Goal: Information Seeking & Learning: Learn about a topic

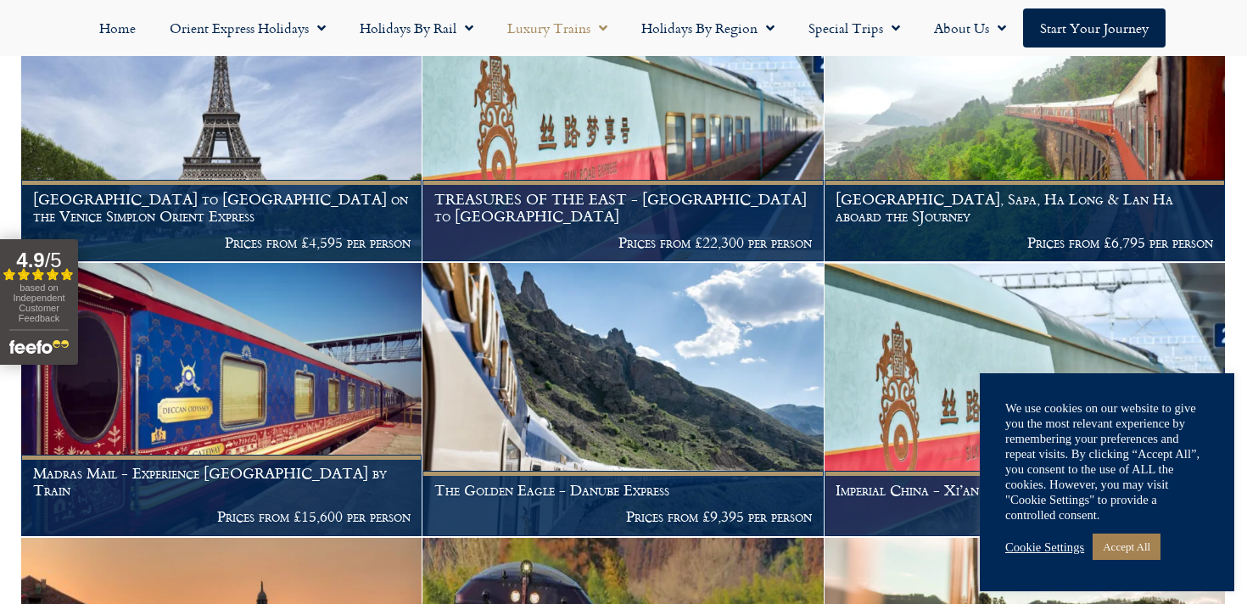
scroll to position [448, 0]
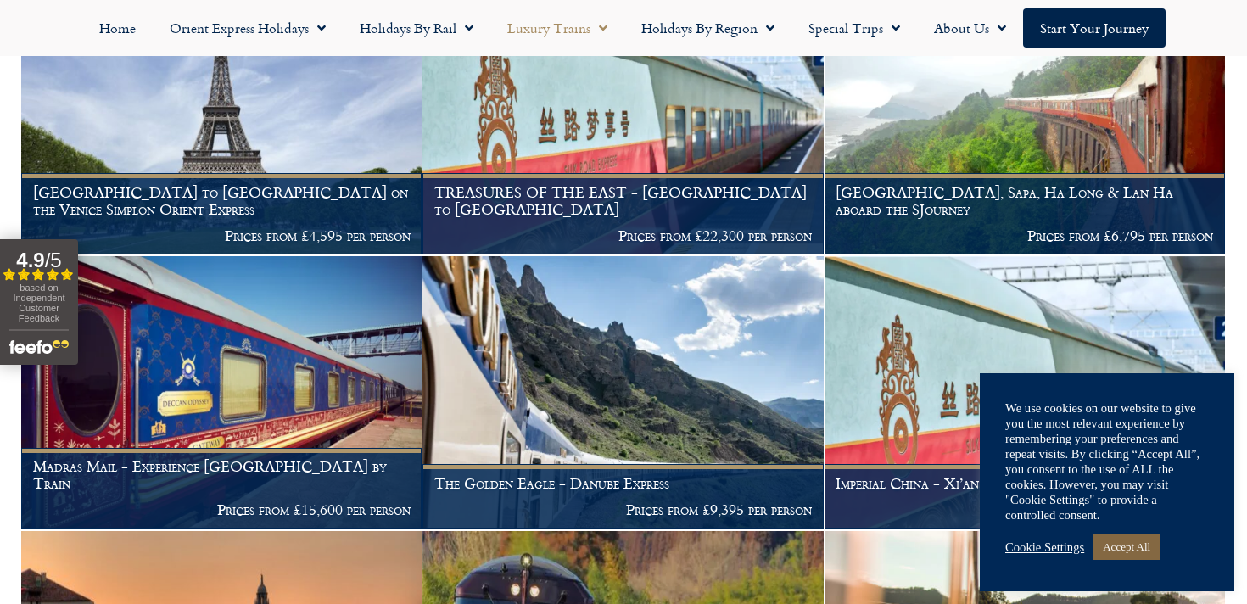
click at [1135, 550] on link "Accept All" at bounding box center [1127, 547] width 68 height 26
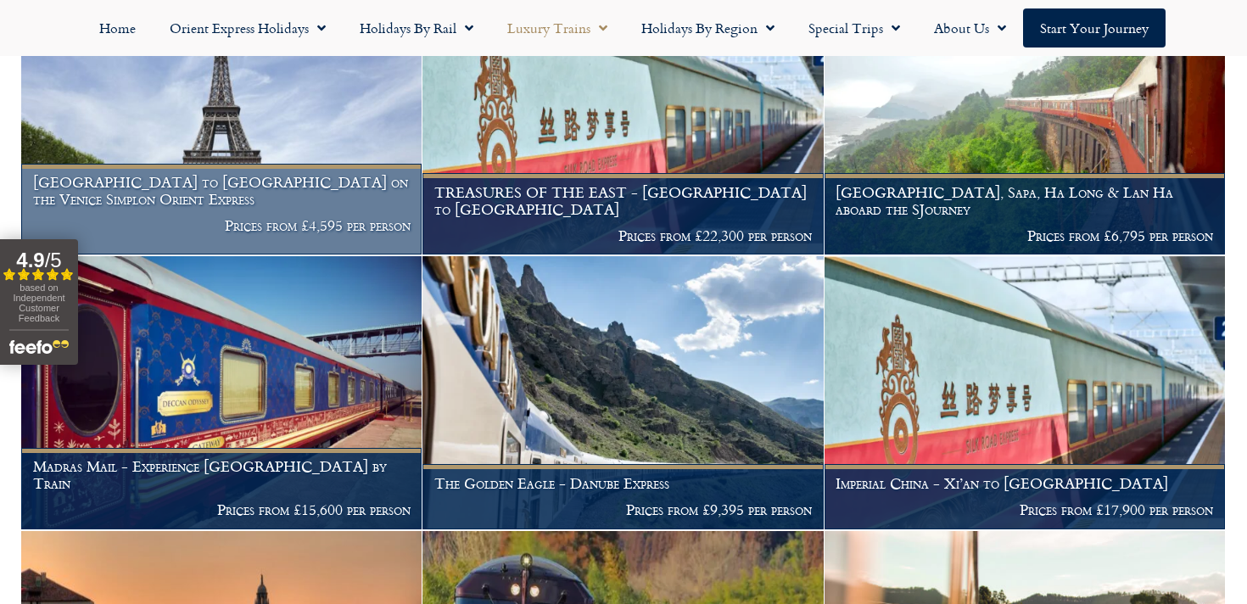
click at [214, 155] on img at bounding box center [221, 118] width 400 height 272
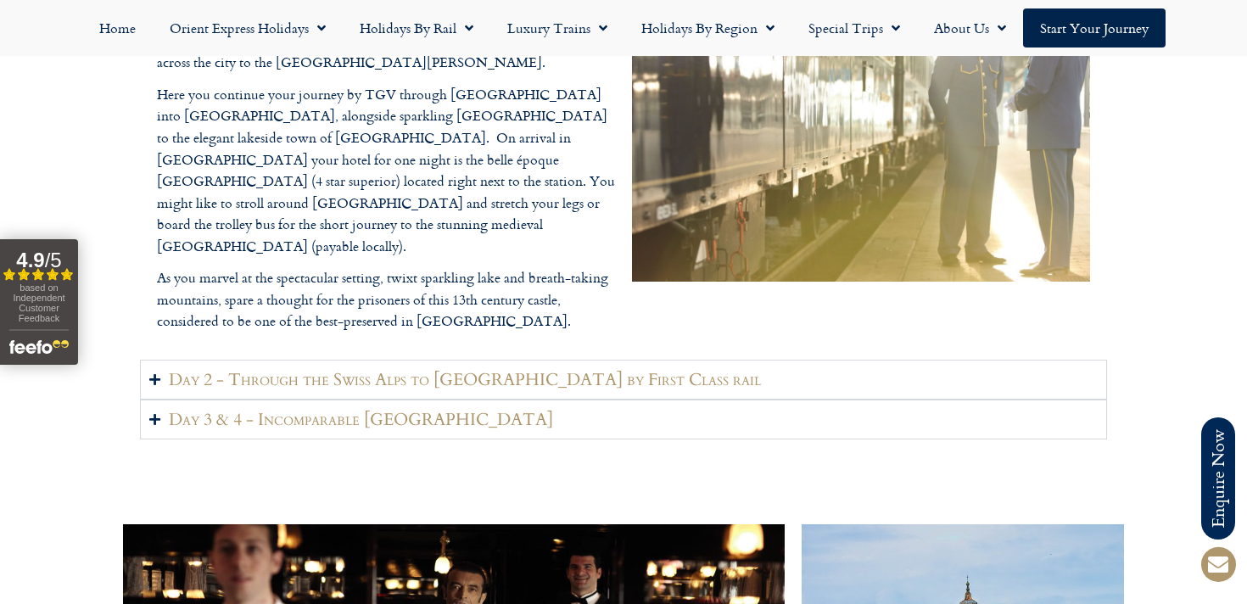
scroll to position [2292, 0]
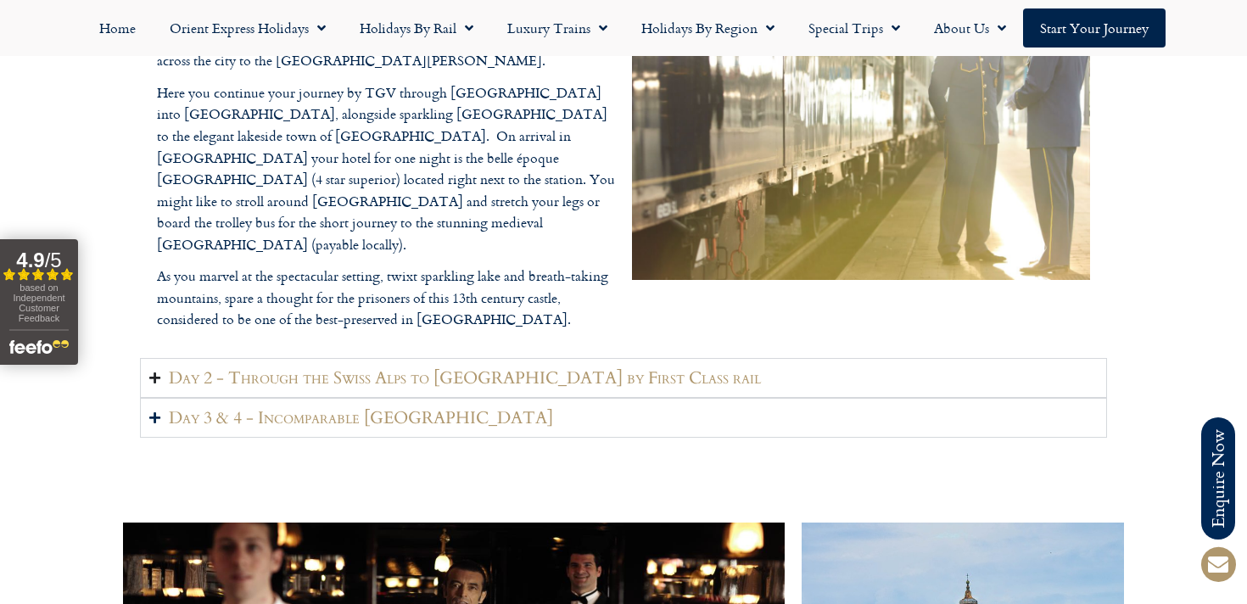
click at [306, 367] on h2 "Day 2 - Through the Swiss Alps to Venice by First Class rail" at bounding box center [465, 377] width 592 height 21
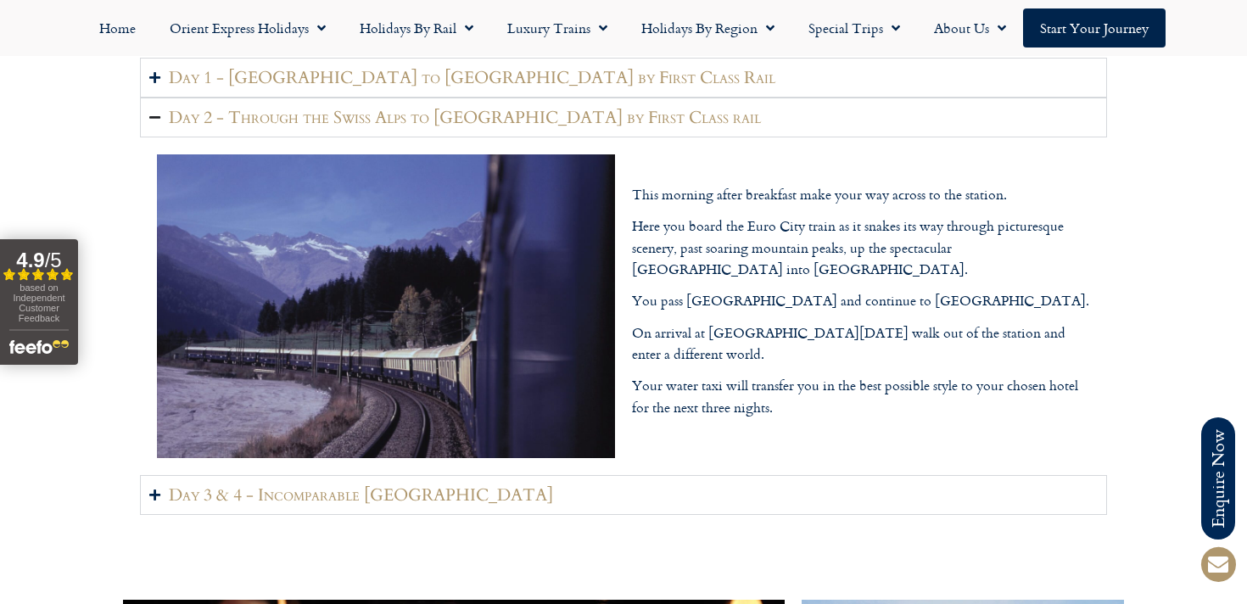
scroll to position [2069, 0]
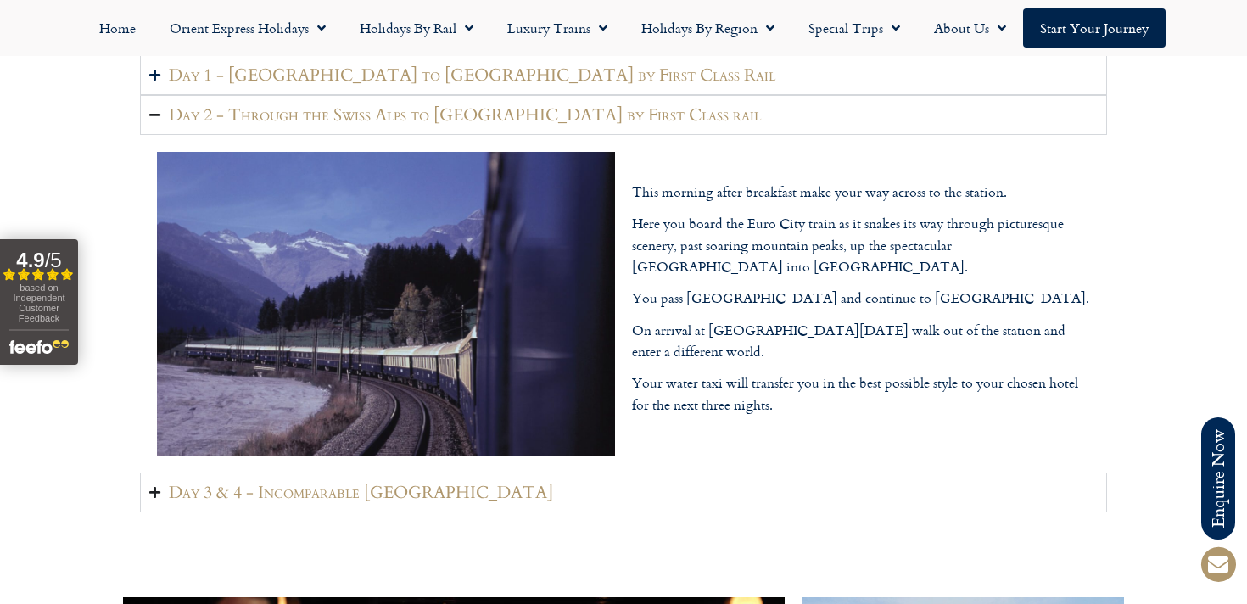
click at [280, 482] on h2 "Day 3 & 4 - Incomparable Venice" at bounding box center [361, 492] width 384 height 21
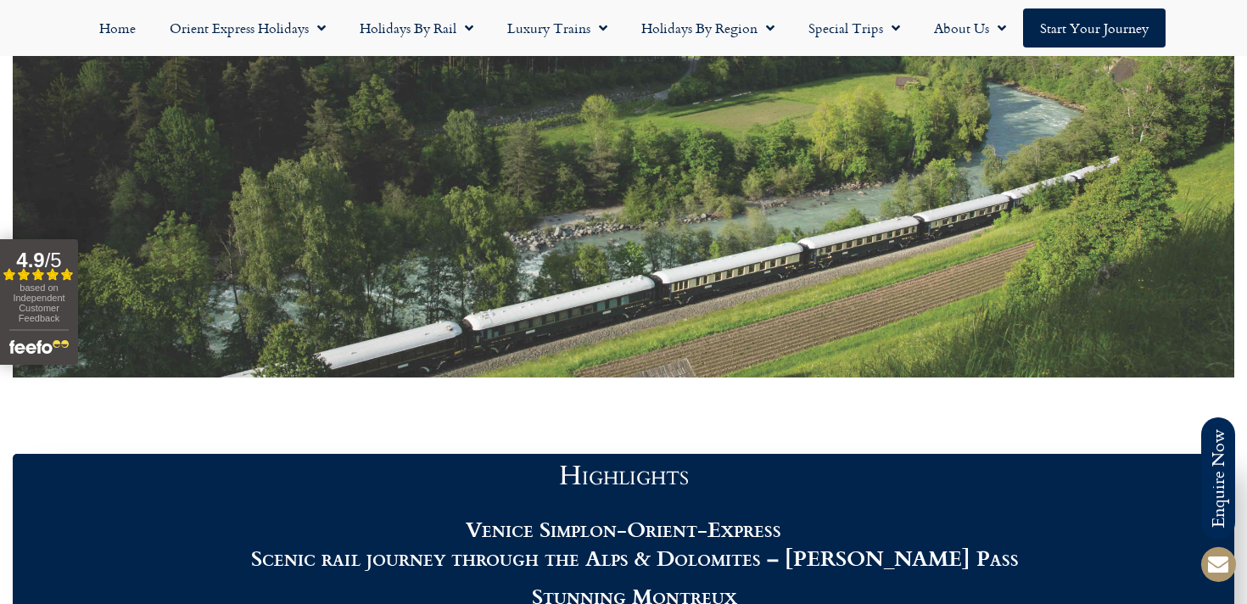
scroll to position [1196, 0]
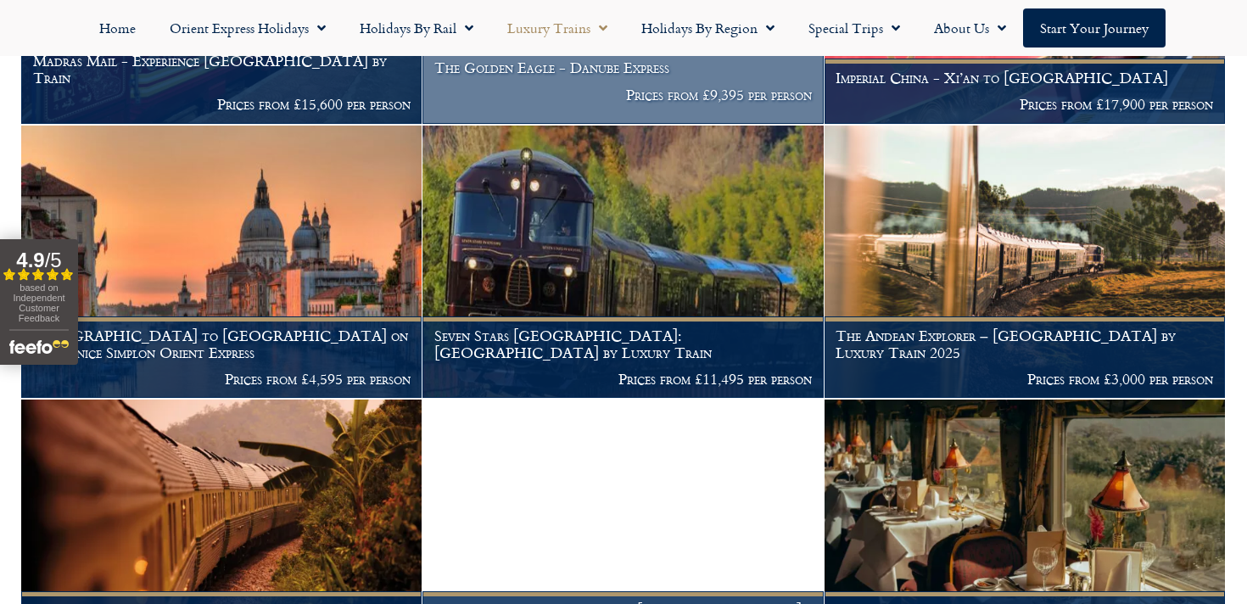
scroll to position [855, 0]
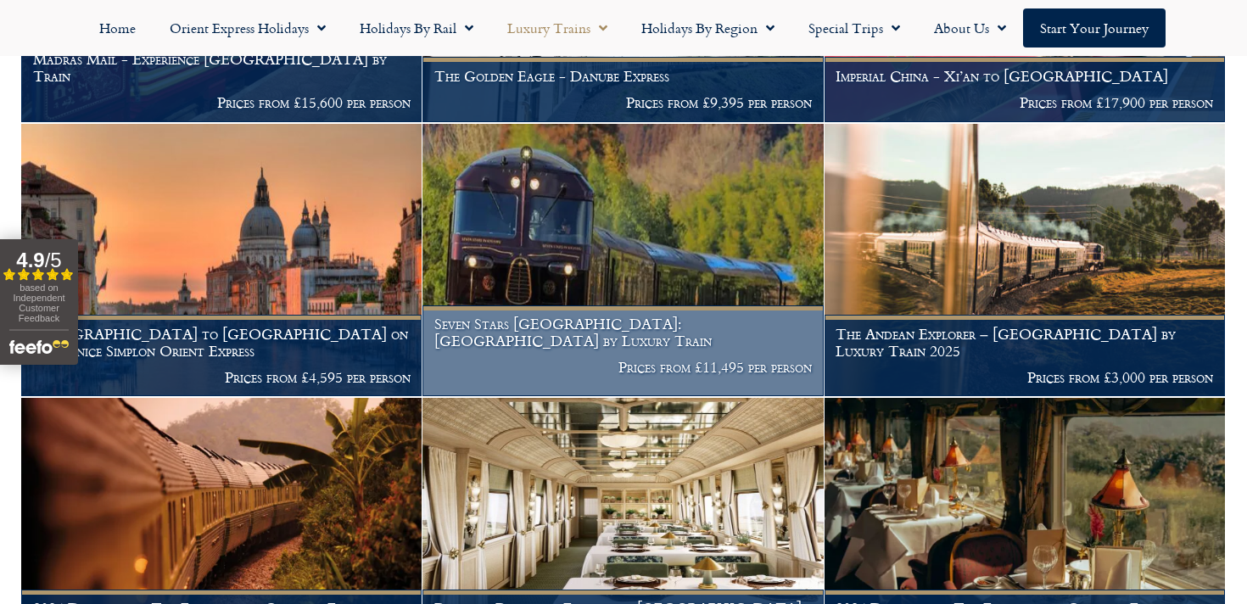
click at [653, 297] on img at bounding box center [622, 260] width 400 height 272
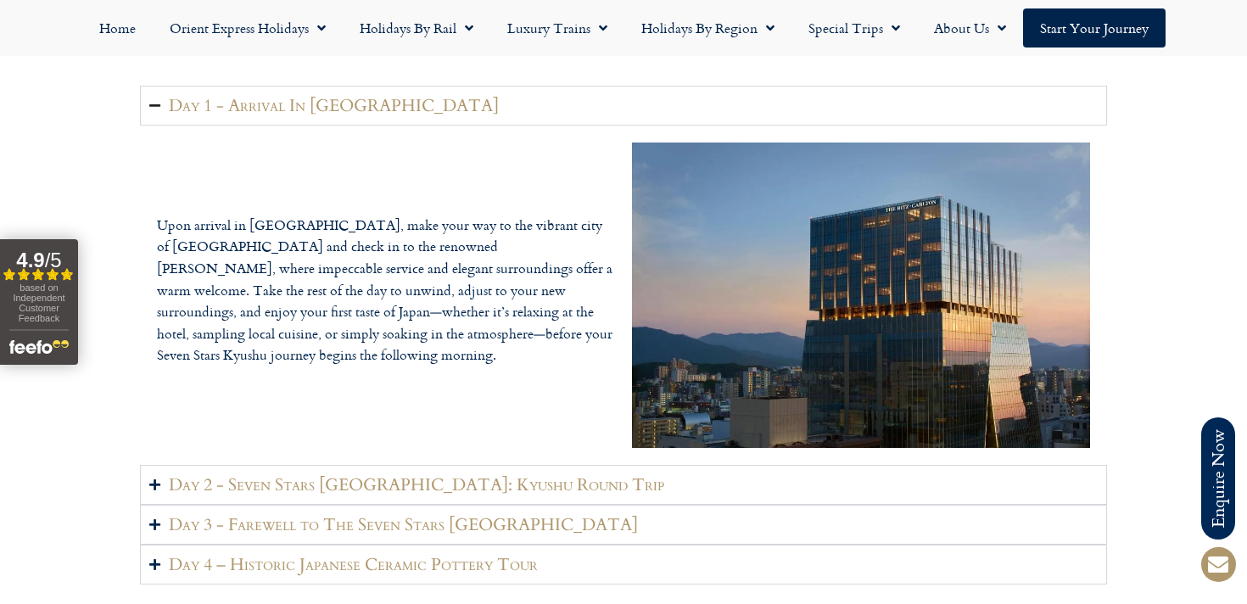
scroll to position [2237, 0]
click at [473, 473] on h2 "Day 2 - Seven Stars [GEOGRAPHIC_DATA]: Kyushu Round Trip" at bounding box center [416, 483] width 495 height 21
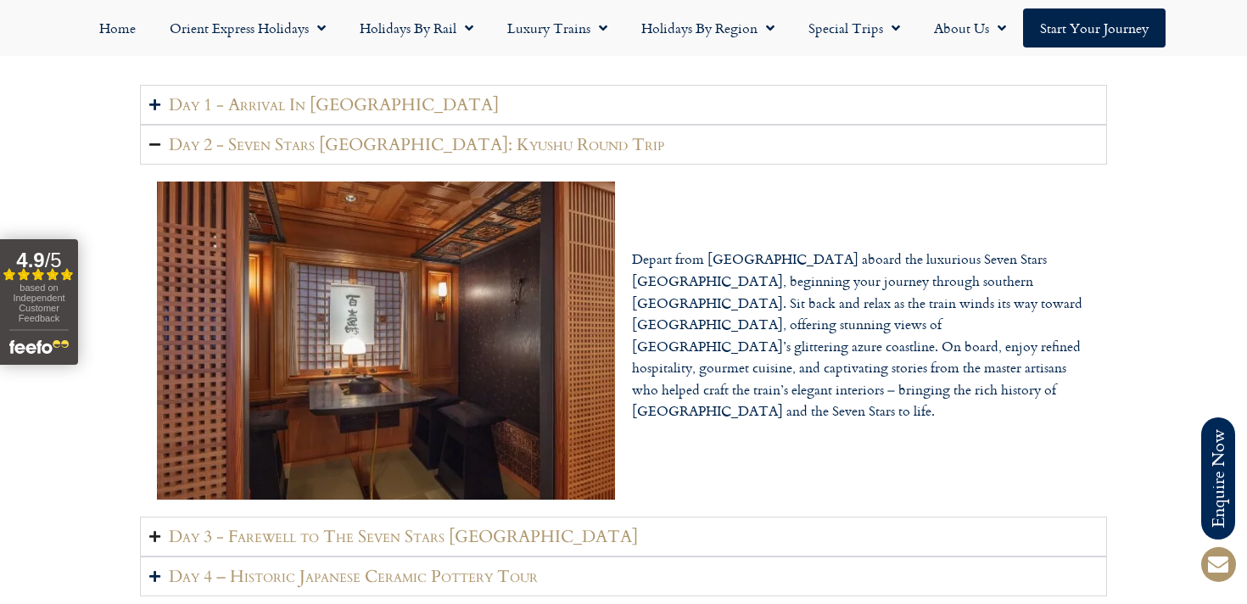
click at [457, 526] on h2 "Day 3 - Farewell to The Seven Stars Kyushu" at bounding box center [403, 536] width 469 height 21
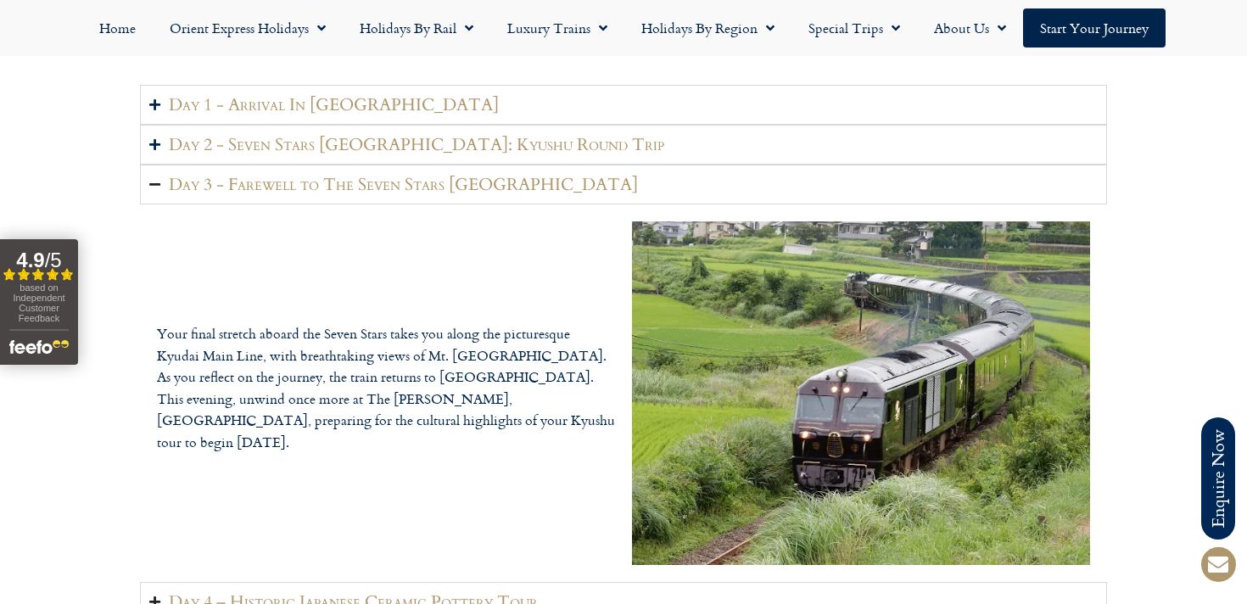
click at [359, 591] on h2 "Day 4 – Historic Japanese Ceramic Pottery Tour" at bounding box center [353, 601] width 369 height 21
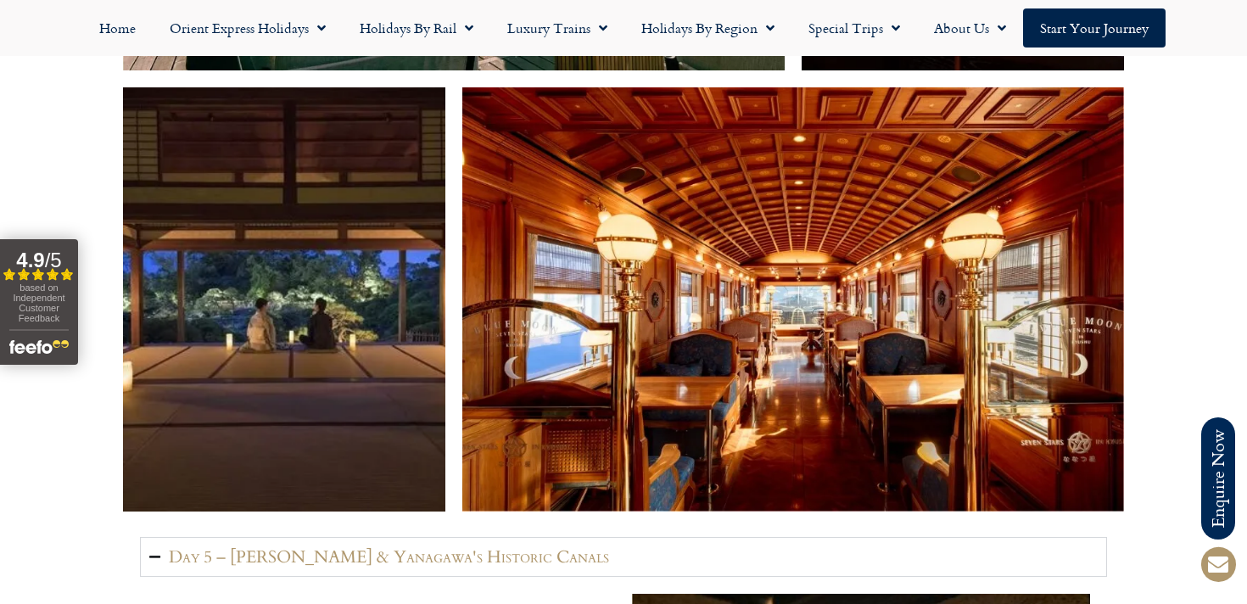
scroll to position [3275, 0]
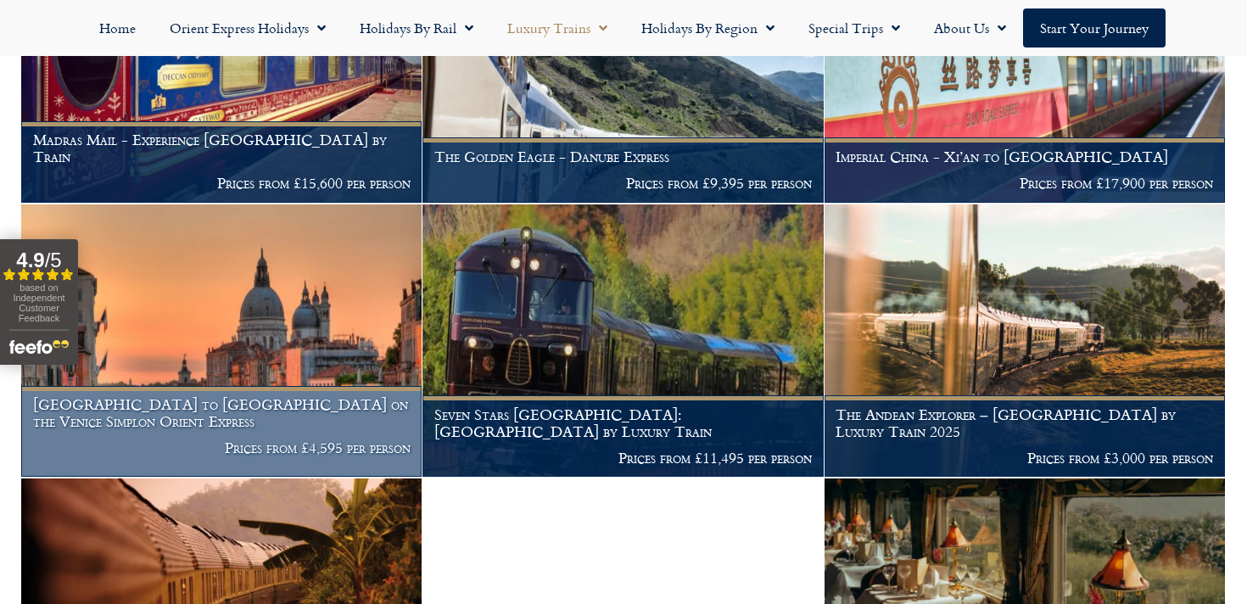
scroll to position [775, 0]
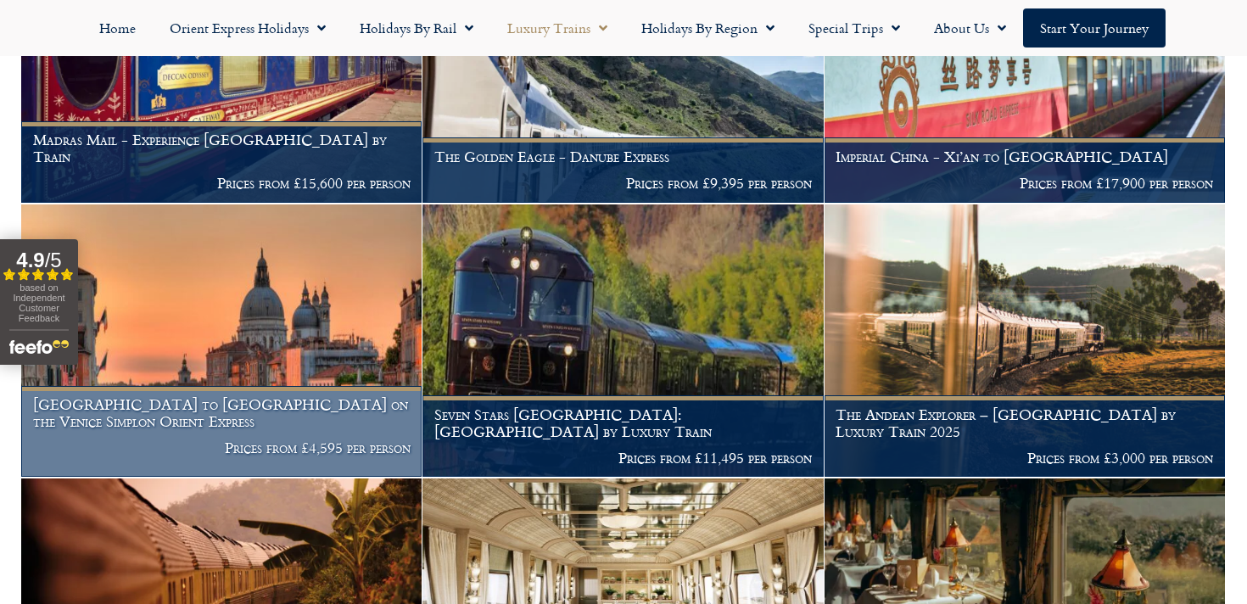
click at [260, 386] on figcaption "London to Venice on the Venice Simplon Orient Express Prices from £4,595 per pe…" at bounding box center [221, 432] width 400 height 92
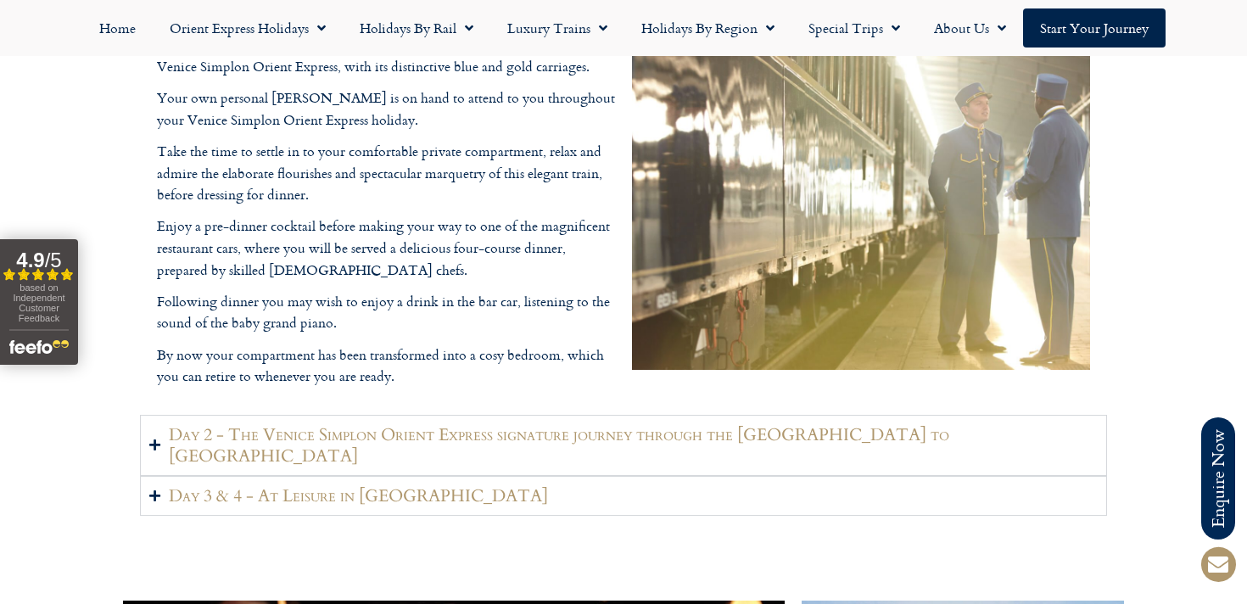
scroll to position [2184, 0]
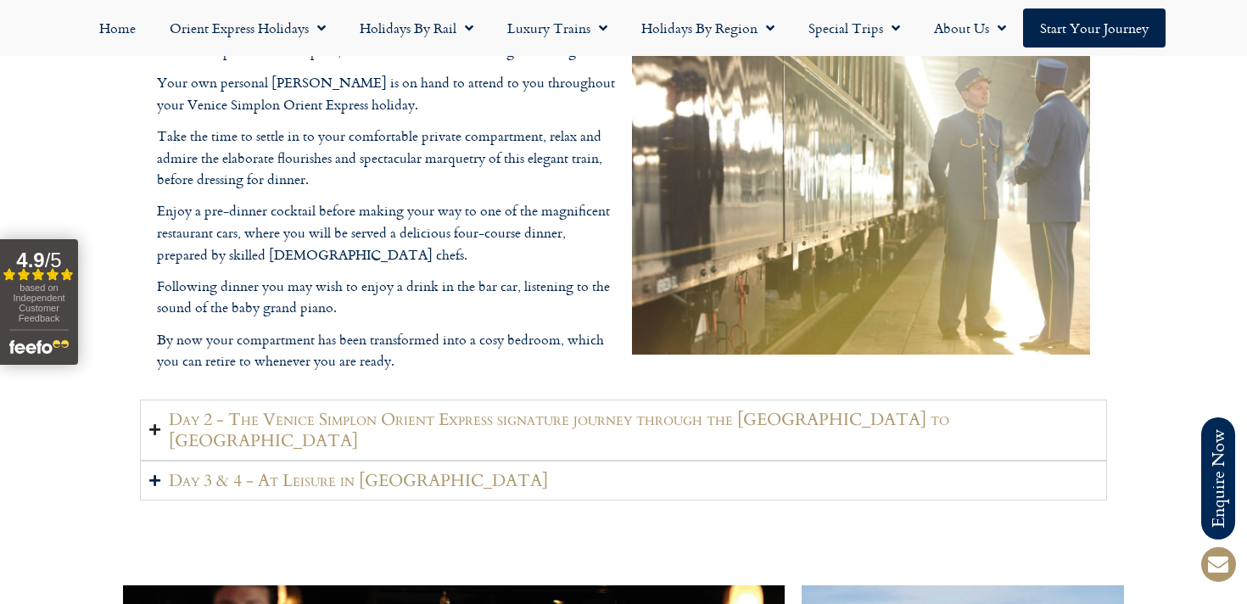
click at [476, 422] on h2 "Day 2 - The Venice Simplon Orient Express signature journey through the Swiss A…" at bounding box center [633, 430] width 929 height 42
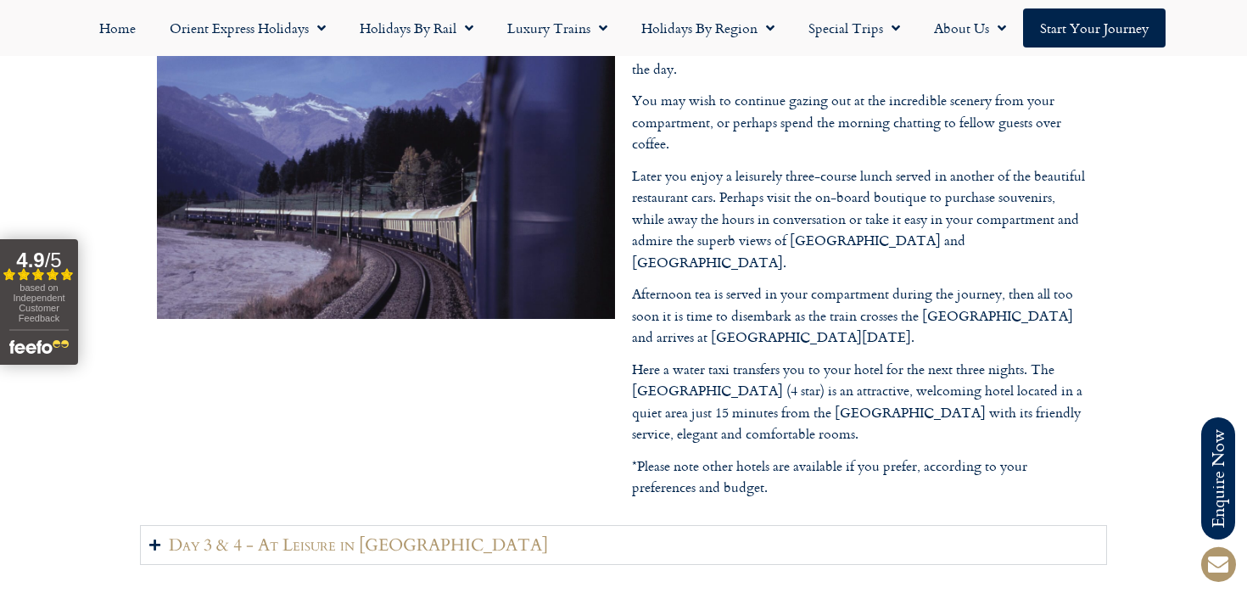
scroll to position [2245, 0]
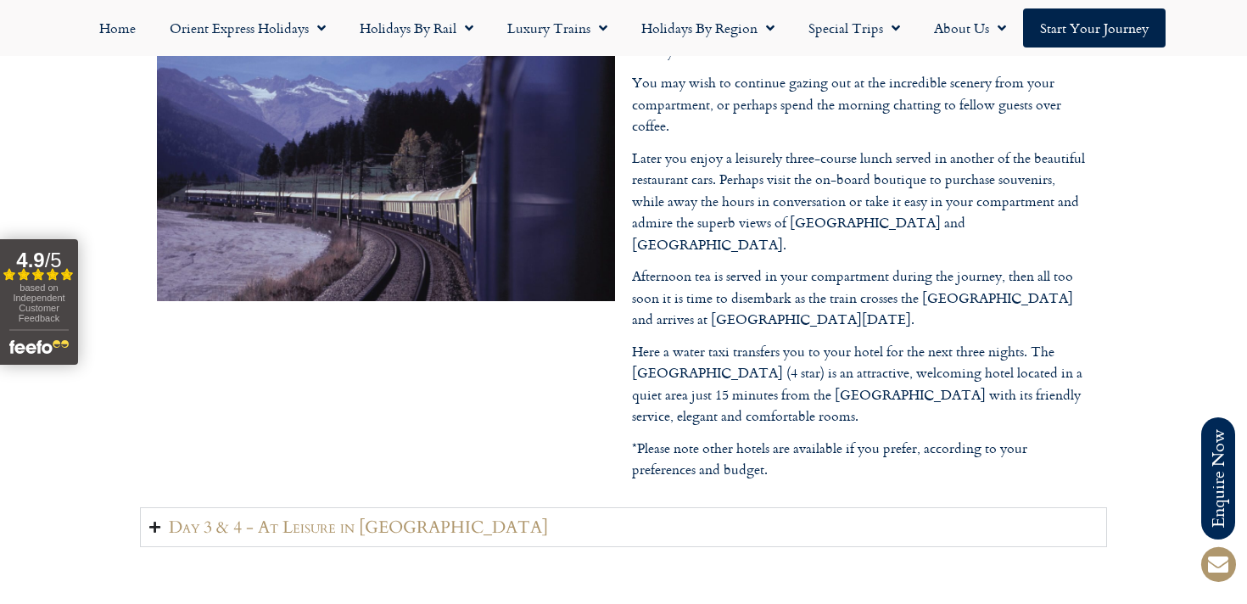
click at [411, 517] on h2 "Day 3 & 4 - At Leisure in Venice" at bounding box center [358, 527] width 379 height 21
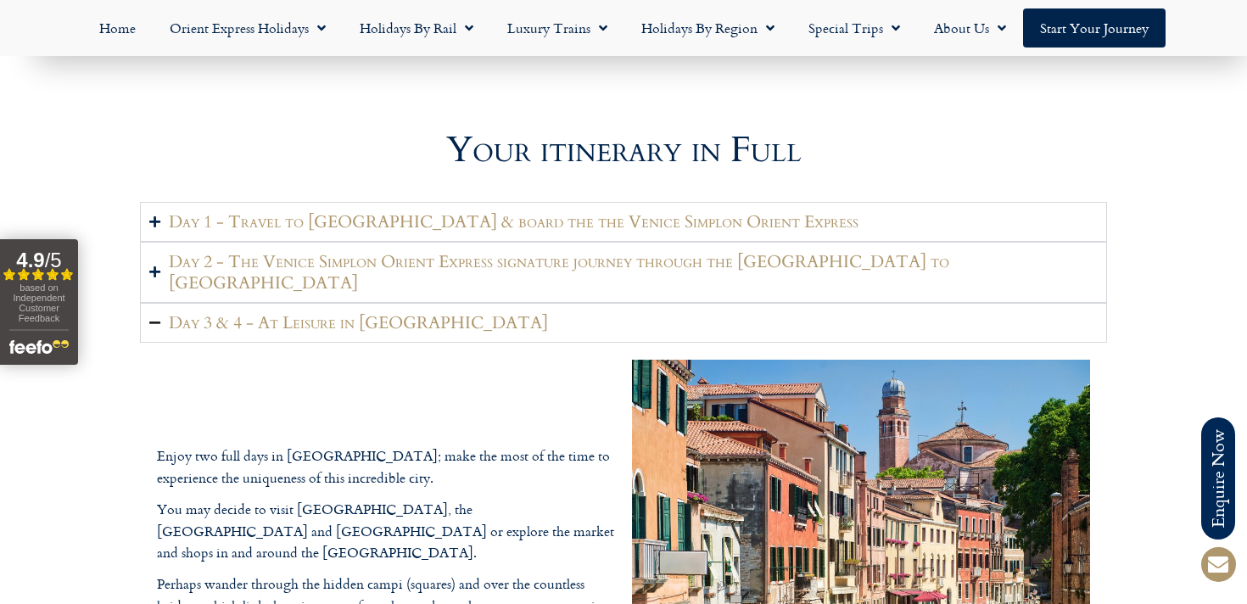
scroll to position [1924, 0]
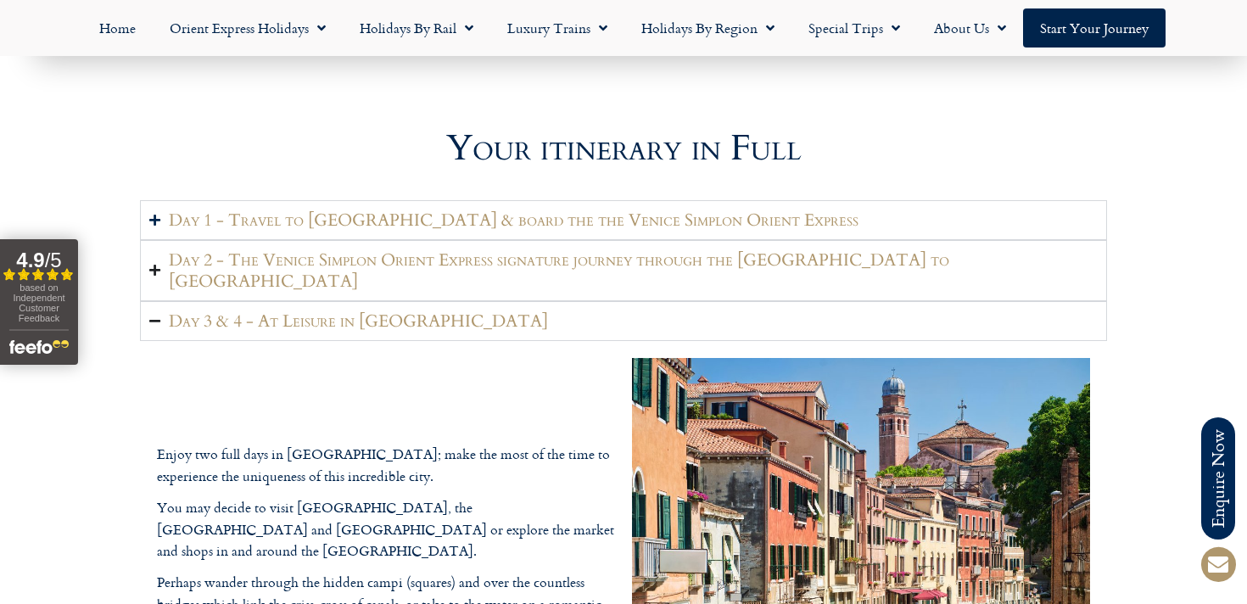
click at [771, 257] on h2 "Day 2 - The Venice Simplon Orient Express signature journey through the Swiss A…" at bounding box center [633, 270] width 929 height 42
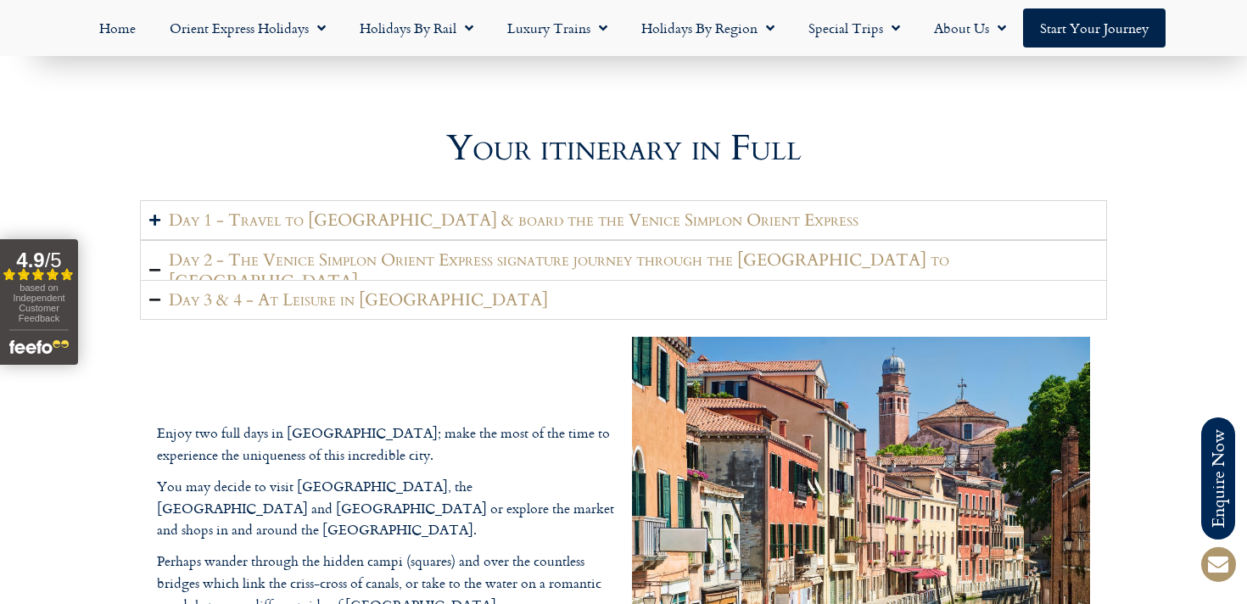
click at [771, 256] on h2 "Day 2 - The Venice Simplon Orient Express signature journey through the Swiss A…" at bounding box center [633, 270] width 929 height 42
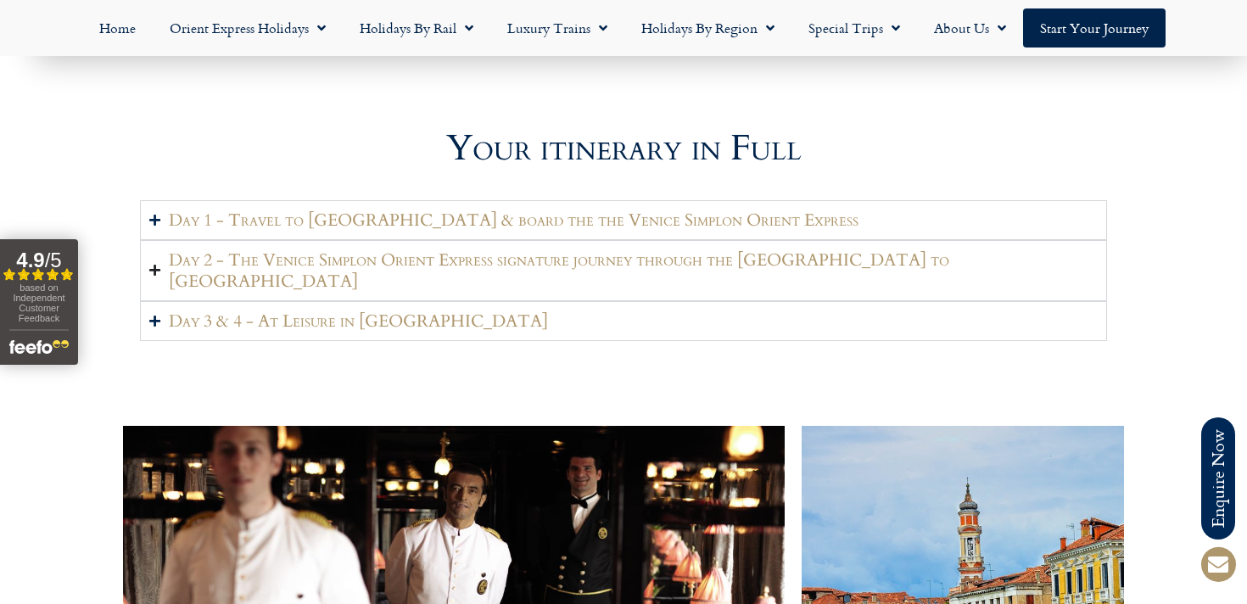
click at [771, 256] on h2 "Day 2 - The Venice Simplon Orient Express signature journey through the Swiss A…" at bounding box center [633, 270] width 929 height 42
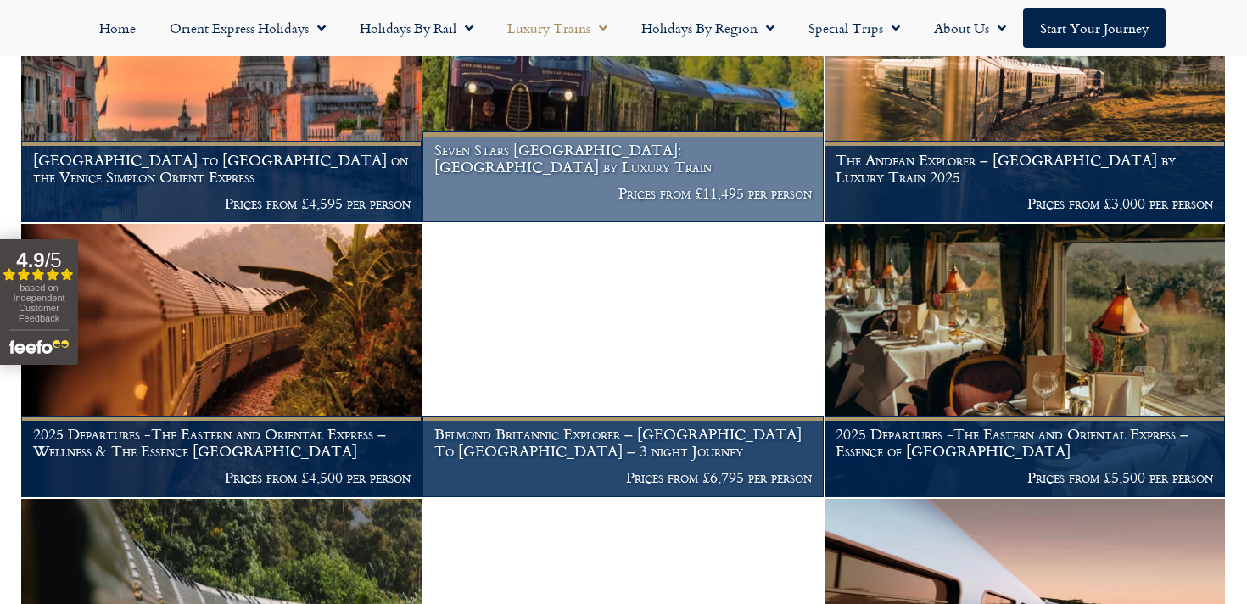
scroll to position [1050, 0]
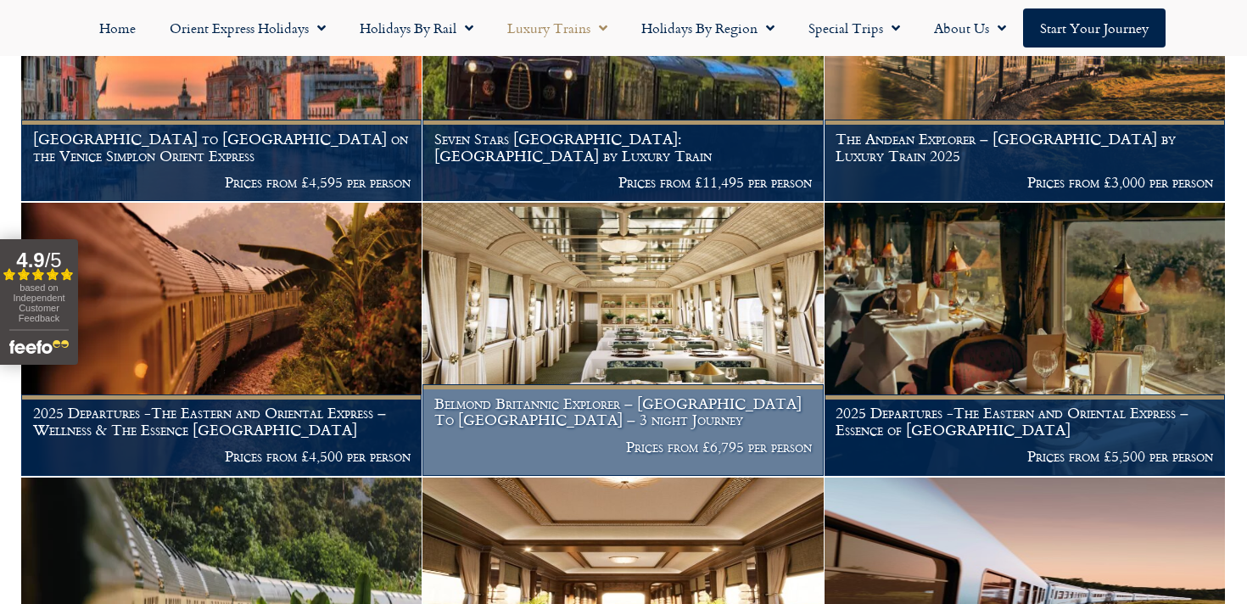
click at [712, 445] on p "Prices from £6,795 per person" at bounding box center [623, 447] width 378 height 17
click at [653, 406] on h1 "Belmond Britannic Explorer – London To The Lake District – 3 night Journey" at bounding box center [623, 411] width 378 height 33
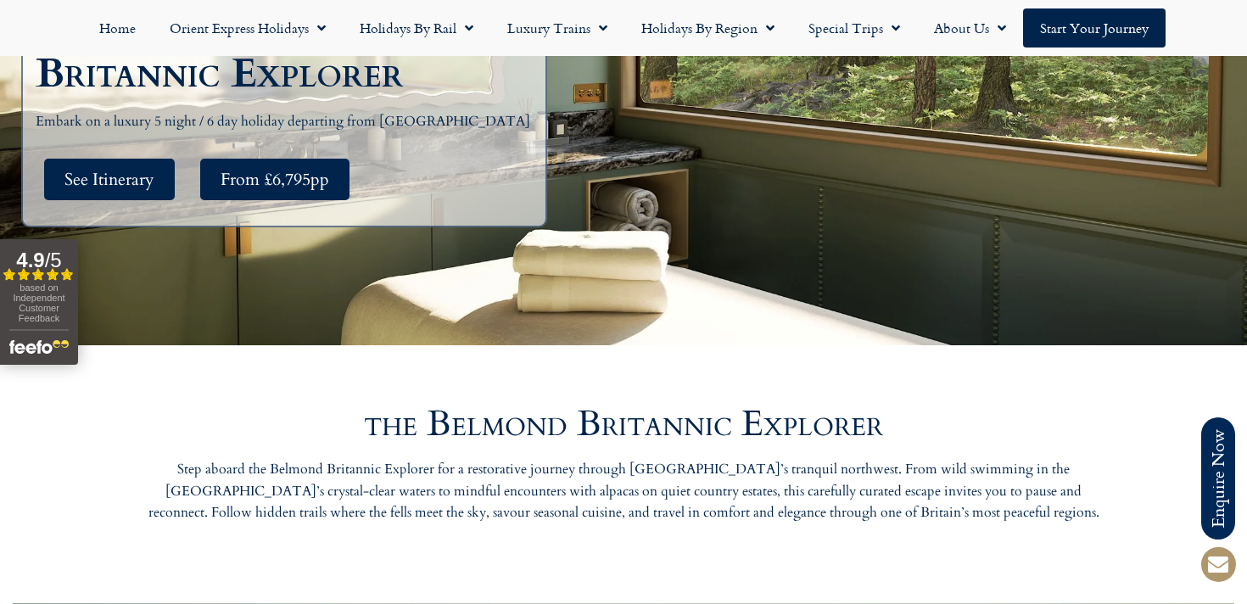
scroll to position [400, 0]
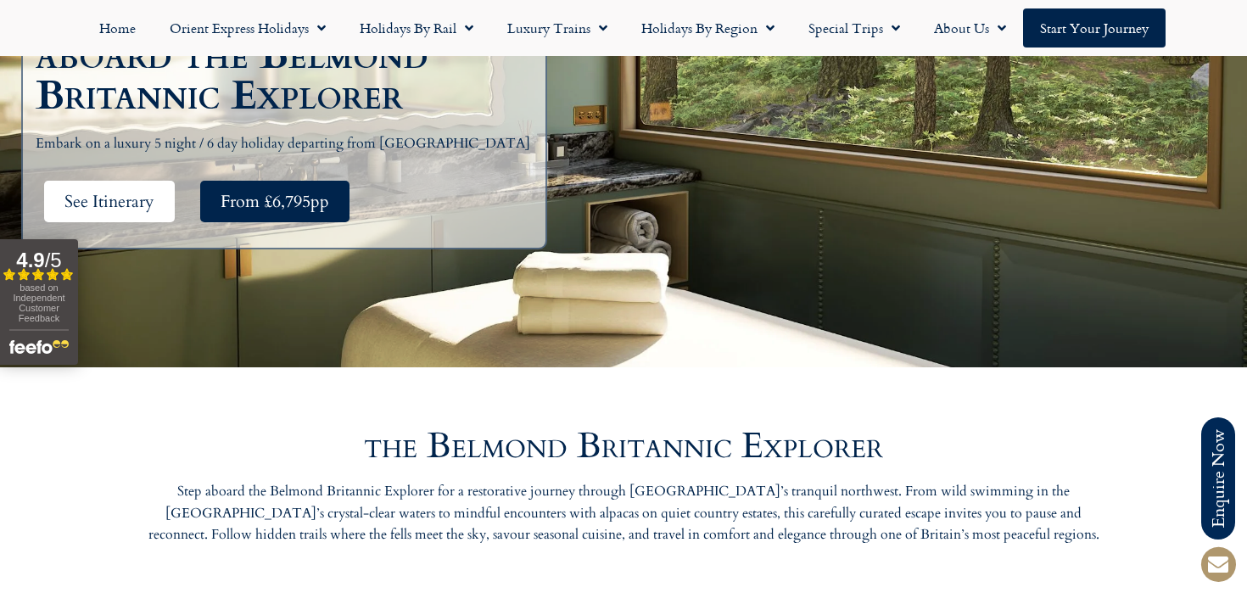
click at [103, 200] on link "See Itinerary" at bounding box center [109, 202] width 131 height 42
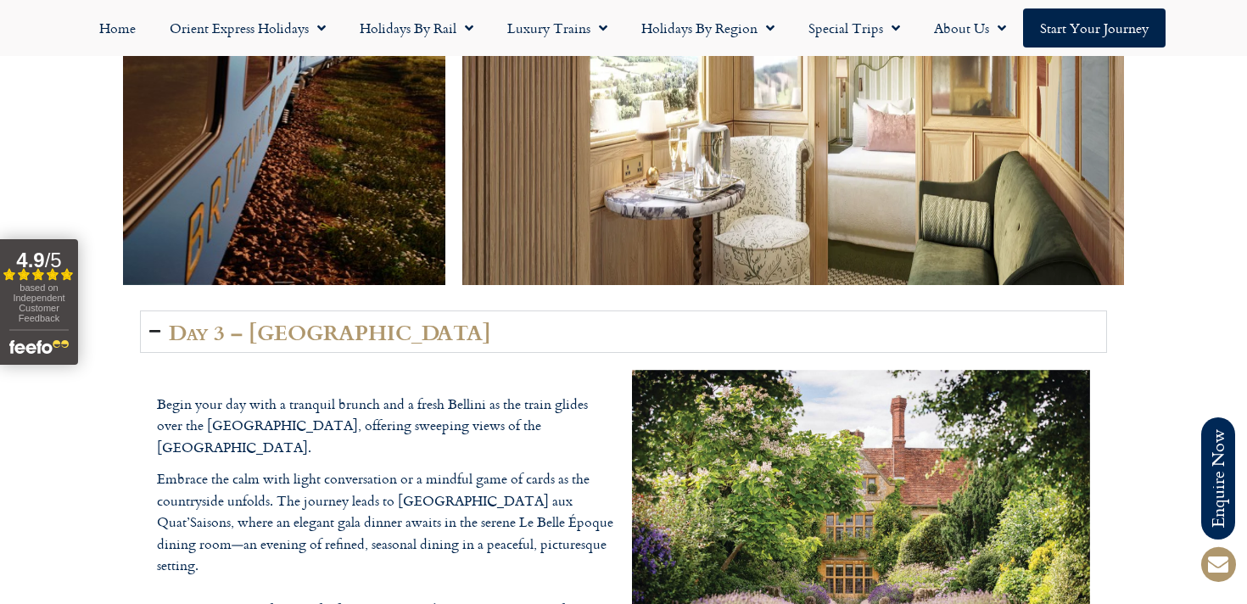
scroll to position [3770, 0]
